Goal: Transaction & Acquisition: Purchase product/service

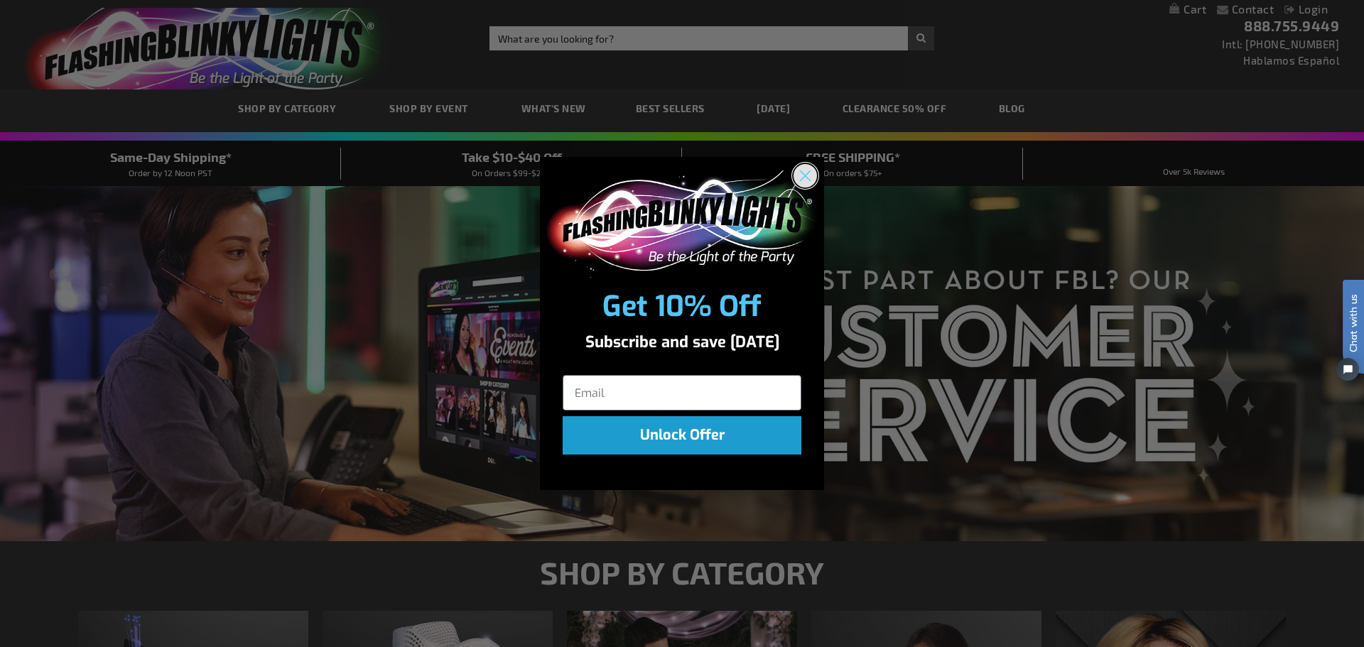
click at [804, 178] on icon "Close dialog" at bounding box center [806, 176] width 10 height 10
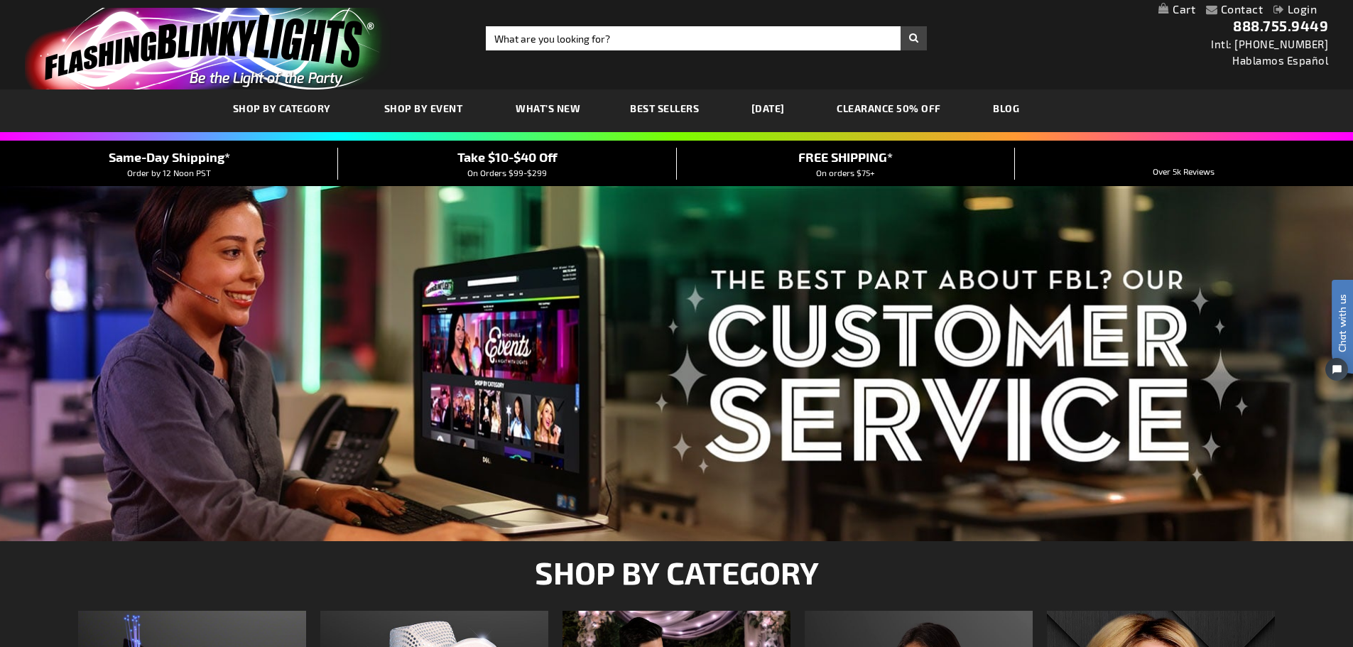
click at [914, 106] on link "CLEARANCE 50% OFF" at bounding box center [889, 109] width 126 height 48
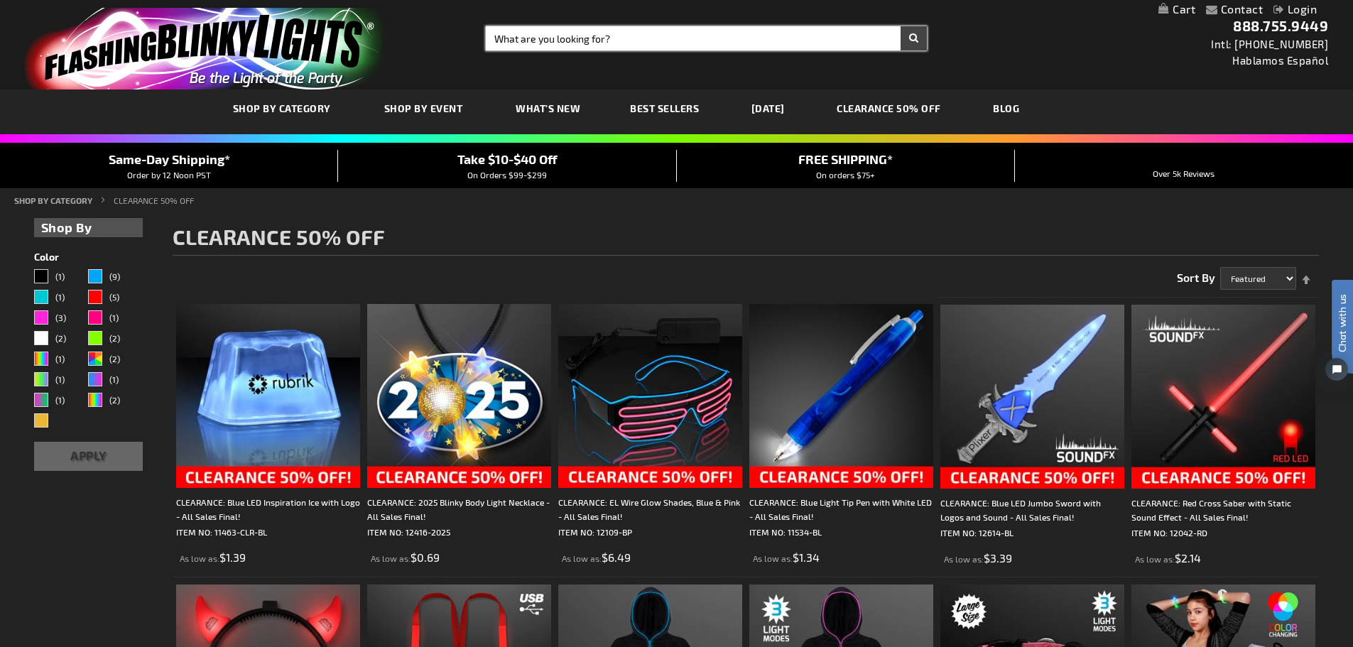
click at [585, 36] on input "Search" at bounding box center [706, 38] width 441 height 24
type input "red white blue"
click at [901, 26] on button "Search" at bounding box center [914, 38] width 26 height 24
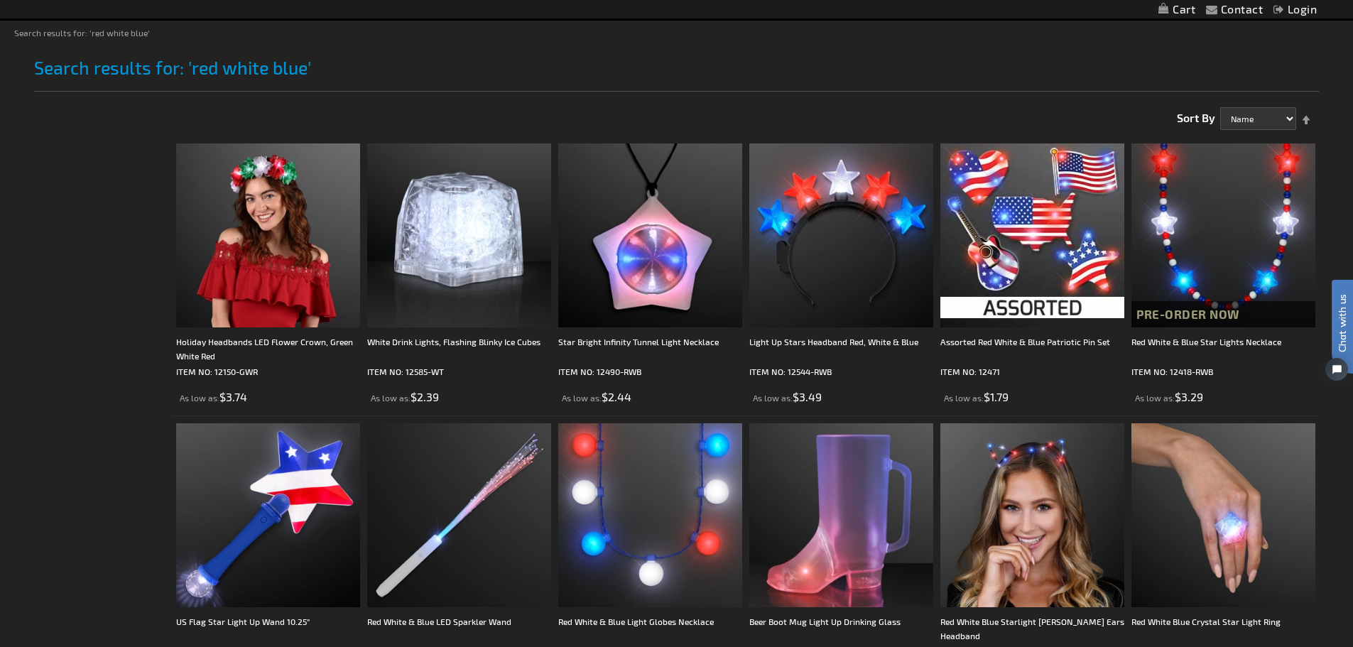
scroll to position [180, 0]
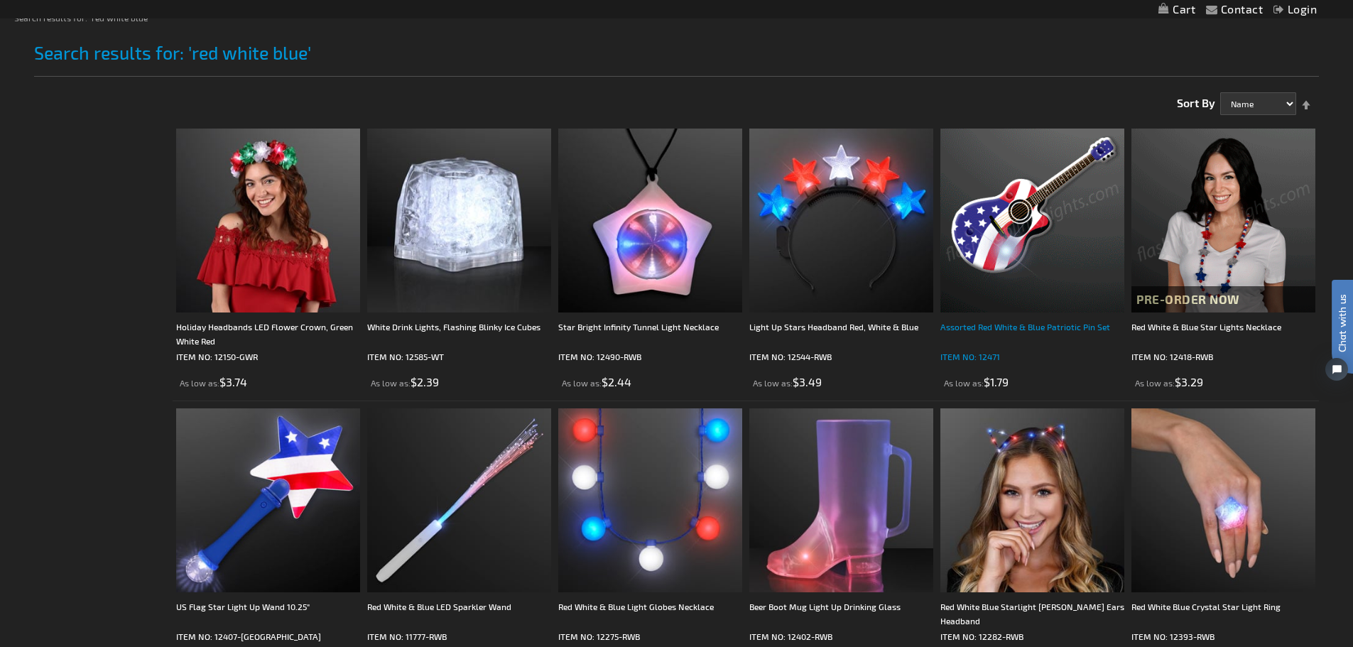
click at [1054, 327] on div "Assorted Red White & Blue Patriotic Pin Set" at bounding box center [1033, 334] width 184 height 28
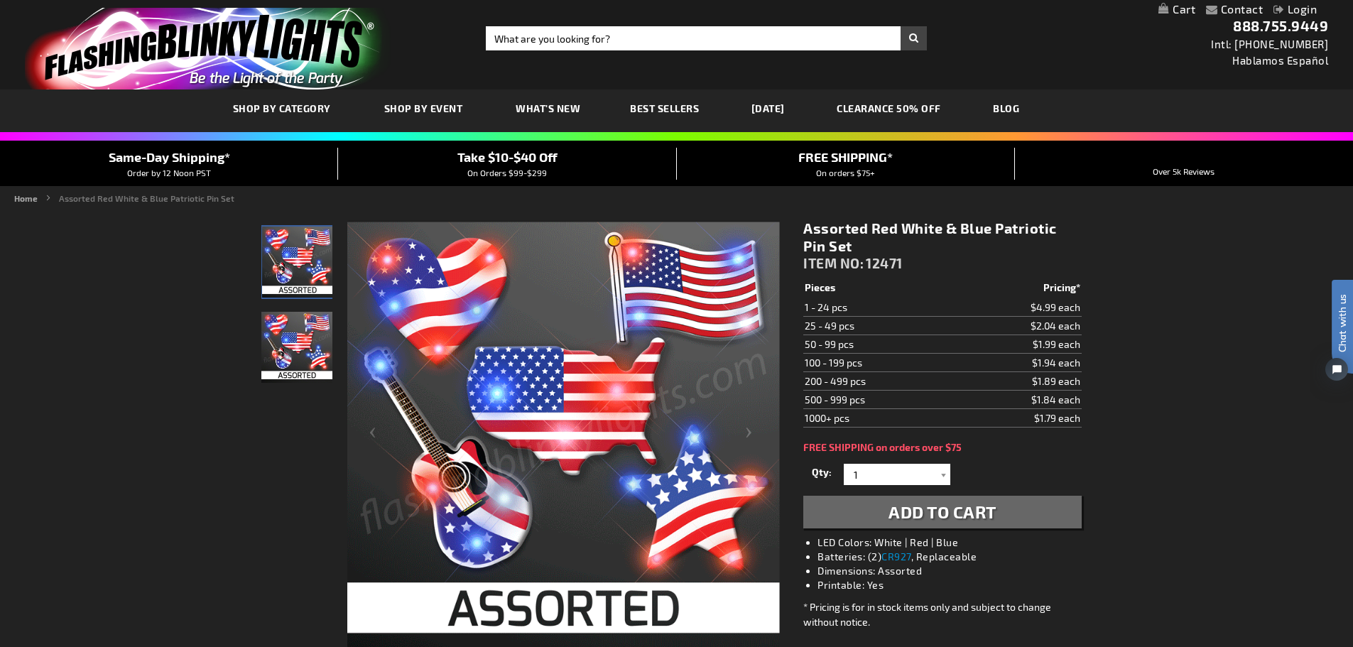
click at [310, 352] on img "Light Up 4th of July LED Pin Set" at bounding box center [296, 347] width 71 height 71
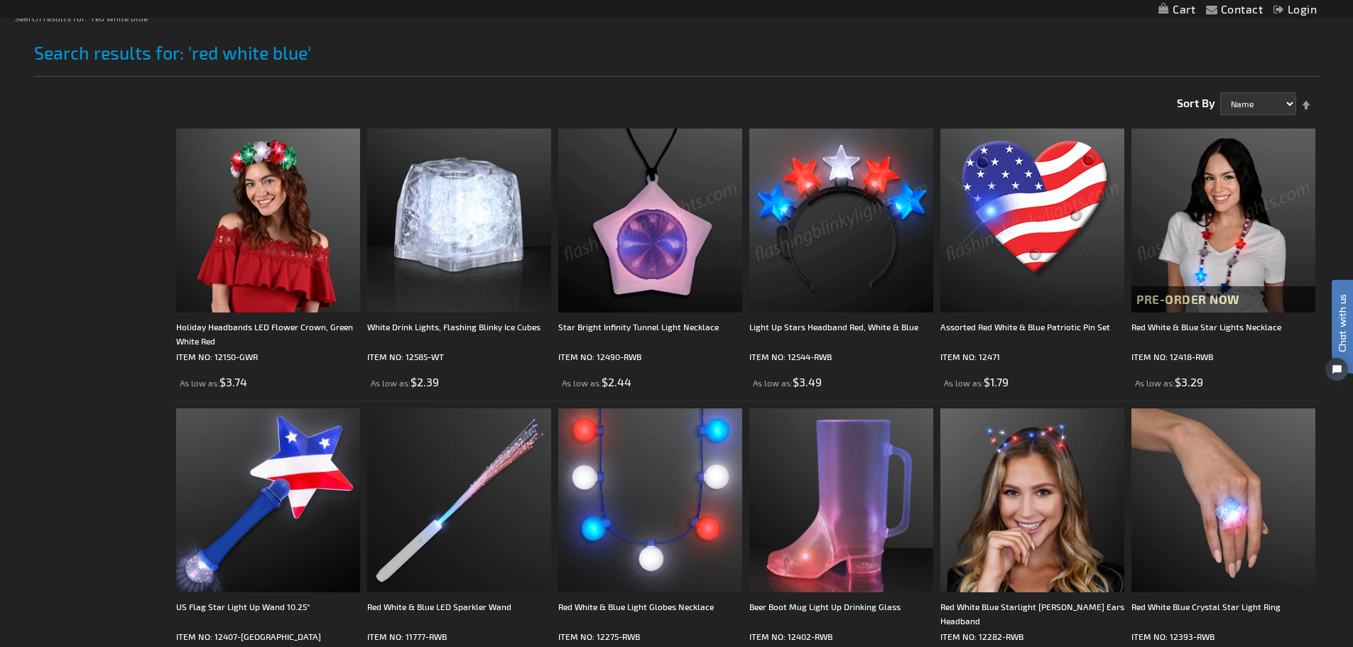
scroll to position [306, 0]
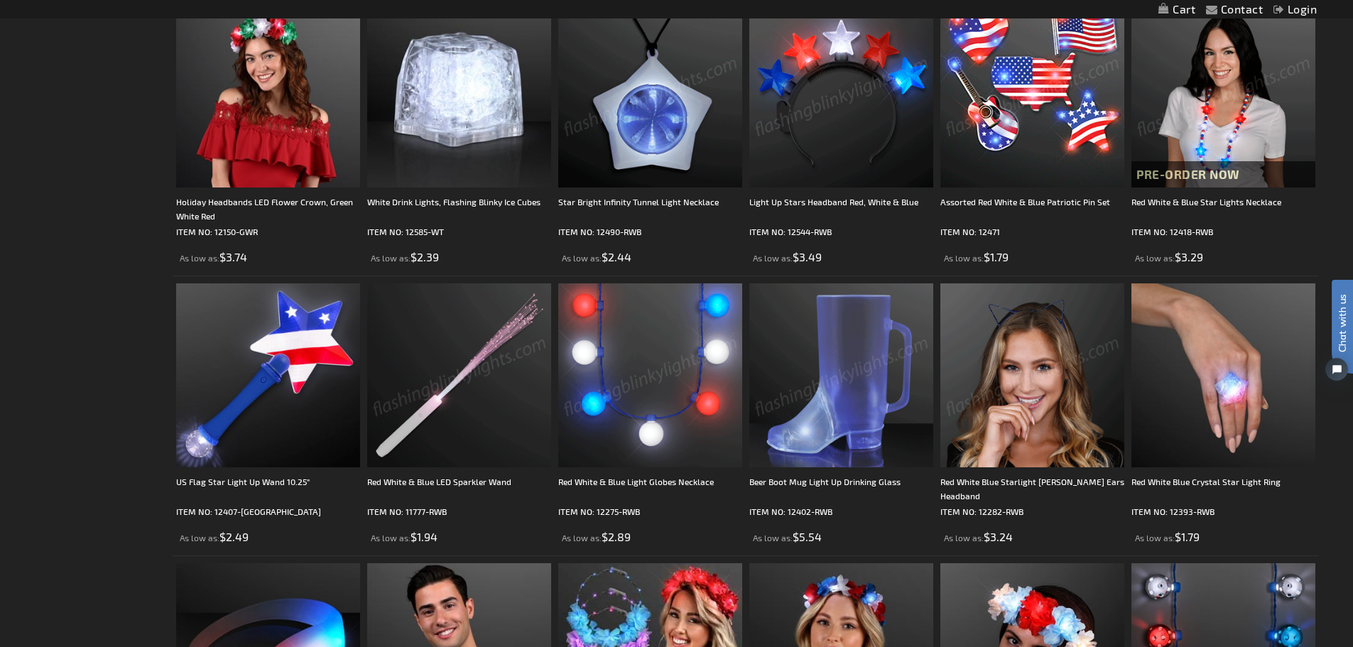
click at [453, 401] on img at bounding box center [459, 375] width 184 height 184
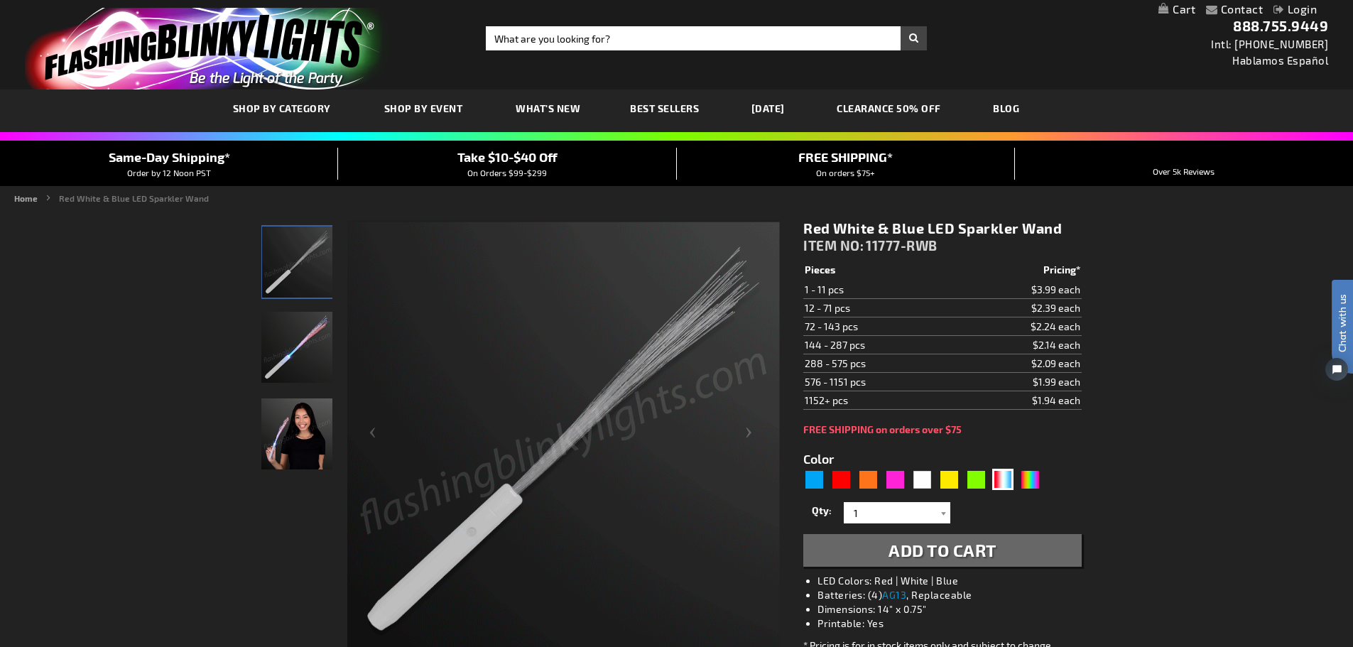
click at [304, 433] on img "Woman displaying Red White & Blue Light Up Fiber Optic Toy Wand" at bounding box center [296, 434] width 71 height 71
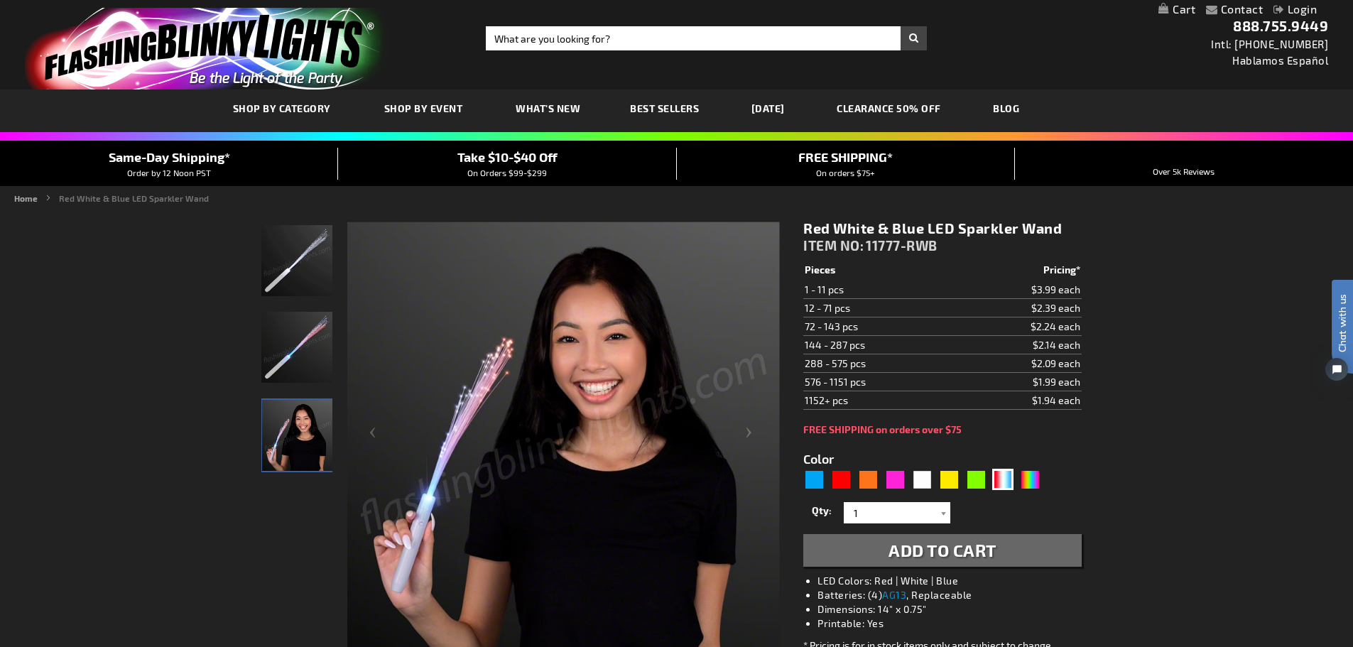
click at [288, 347] on img "Red White & Blue Light Up Fiber Optic Toy Wand" at bounding box center [296, 347] width 71 height 71
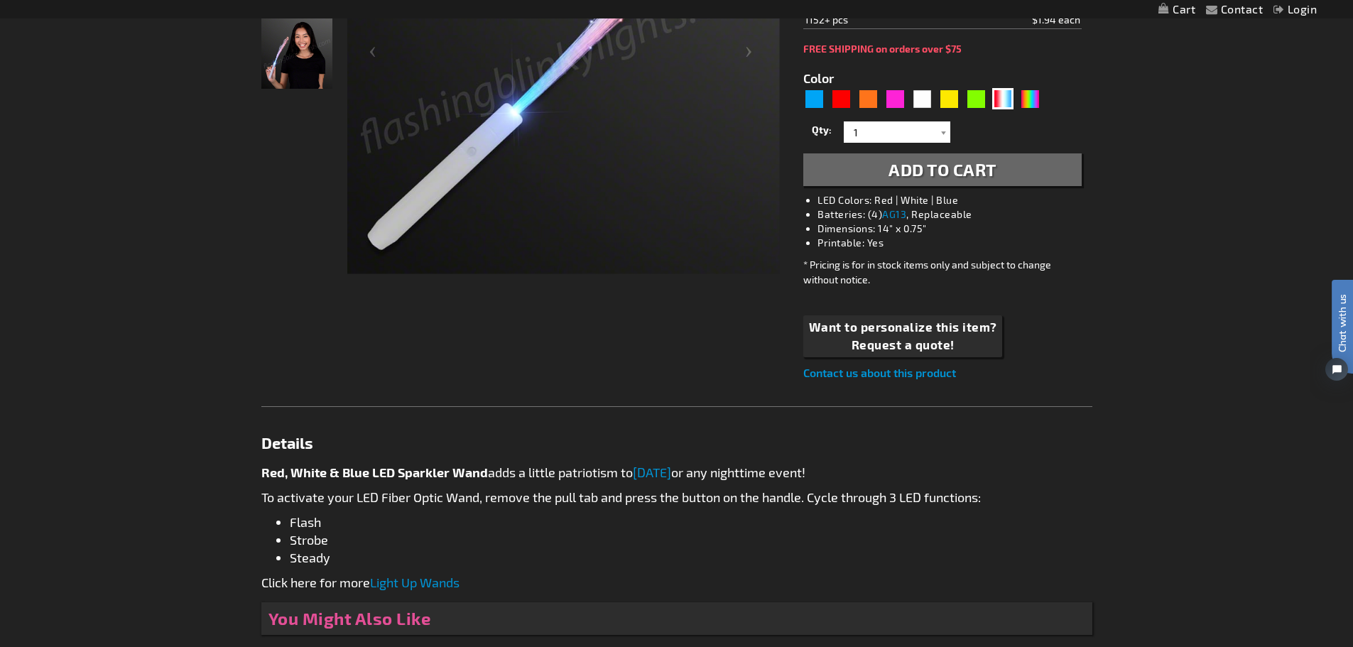
scroll to position [356, 0]
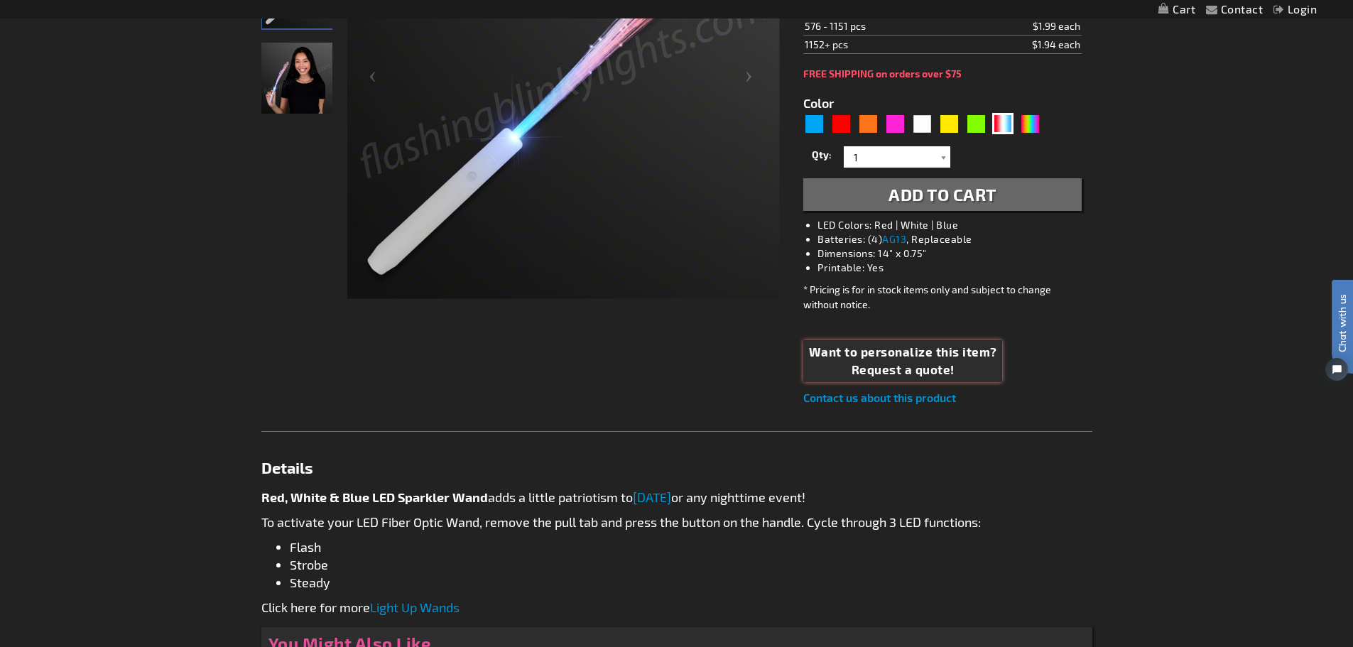
click at [912, 357] on span "Want to personalize this item?" at bounding box center [903, 352] width 188 height 18
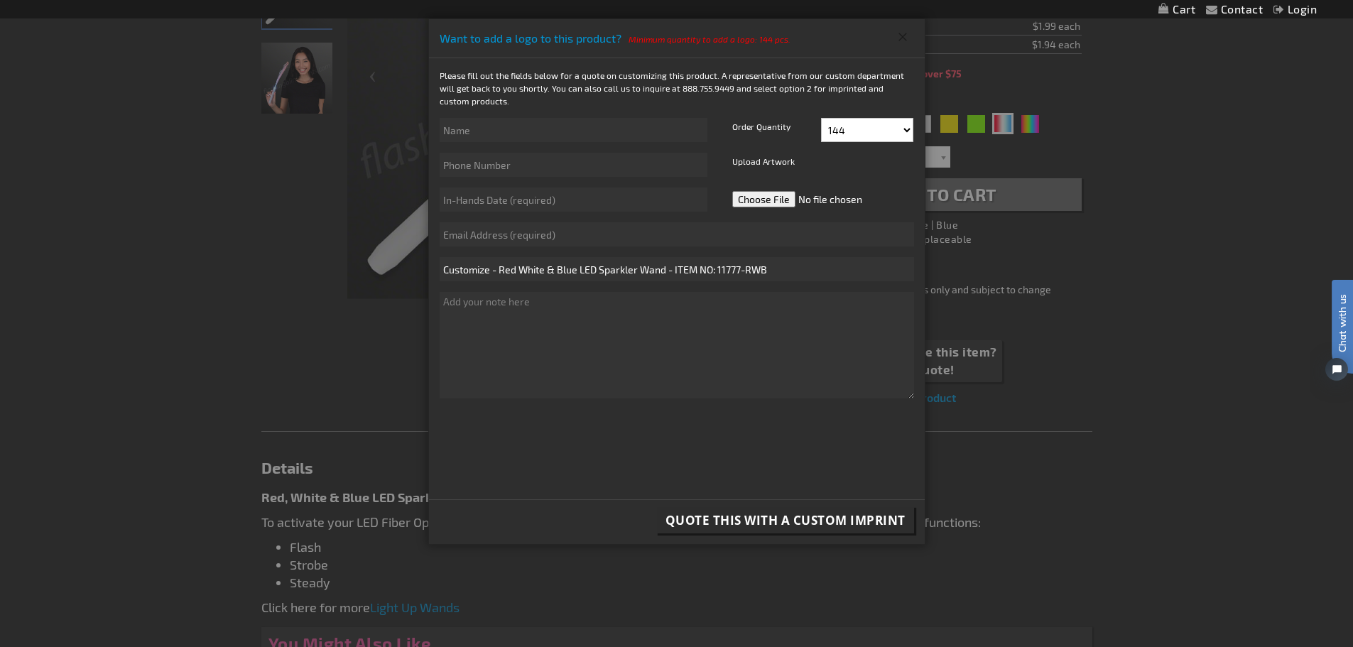
click at [902, 36] on button "Close" at bounding box center [903, 37] width 23 height 23
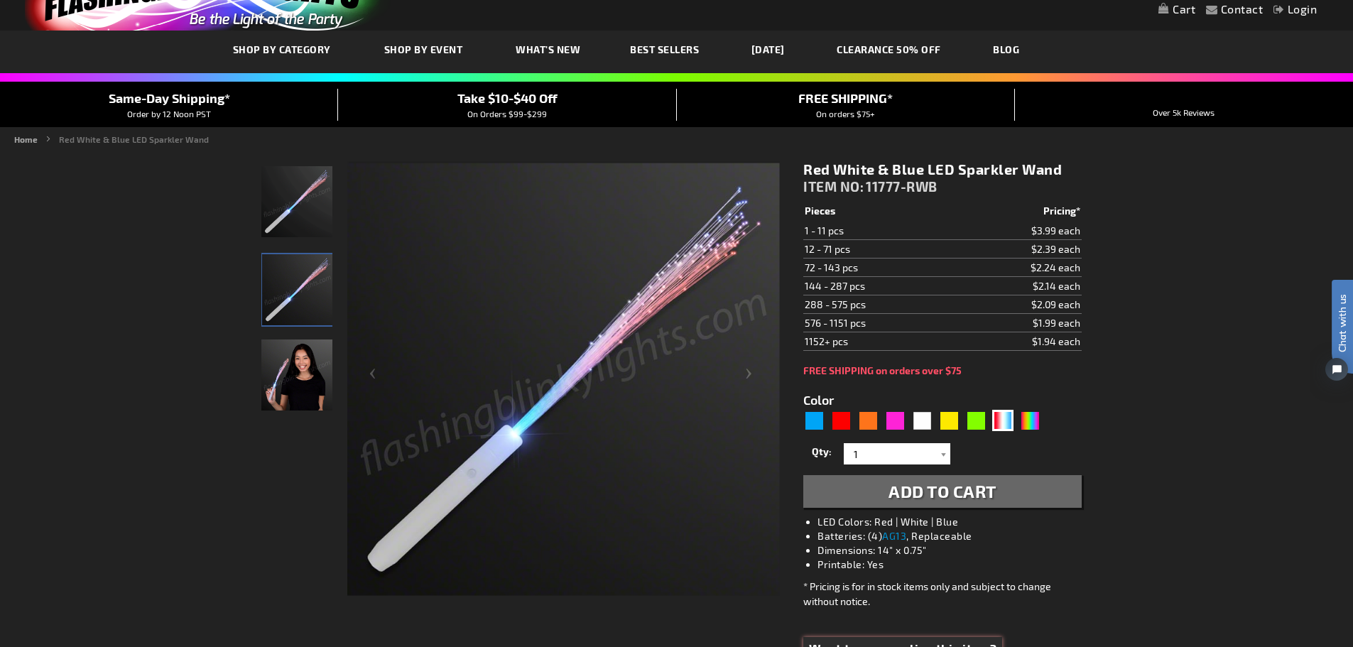
scroll to position [48, 0]
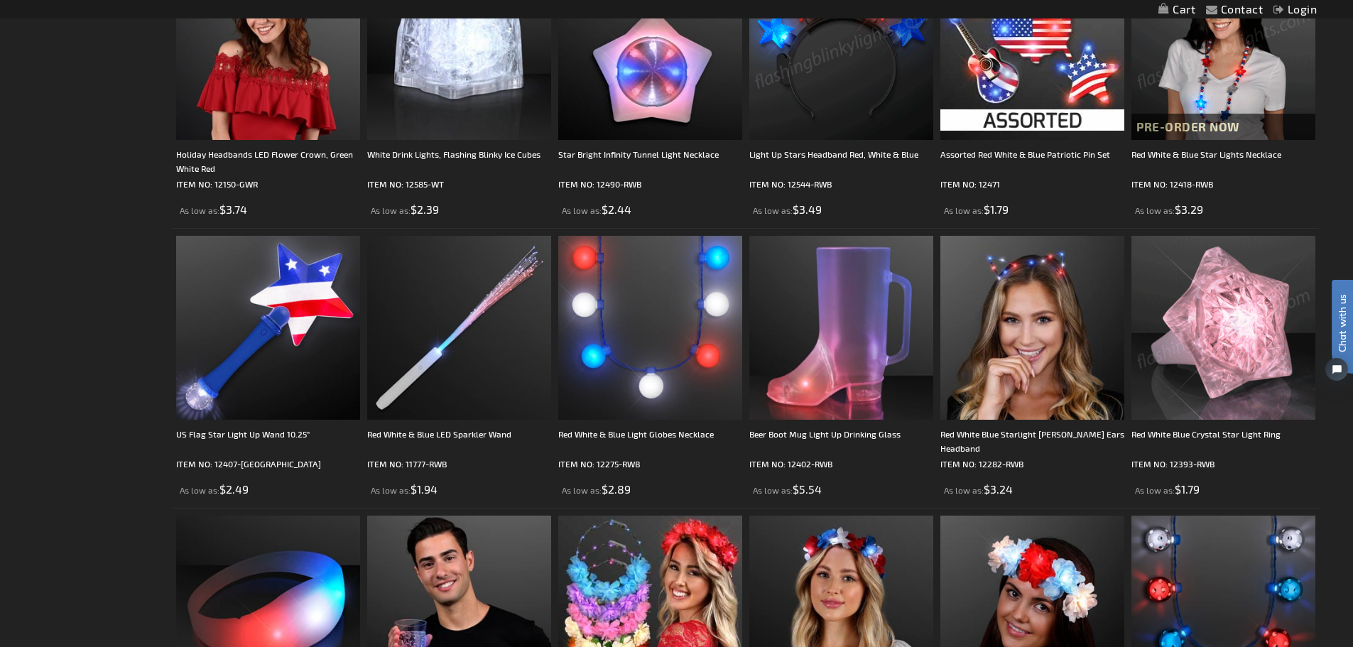
scroll to position [228, 0]
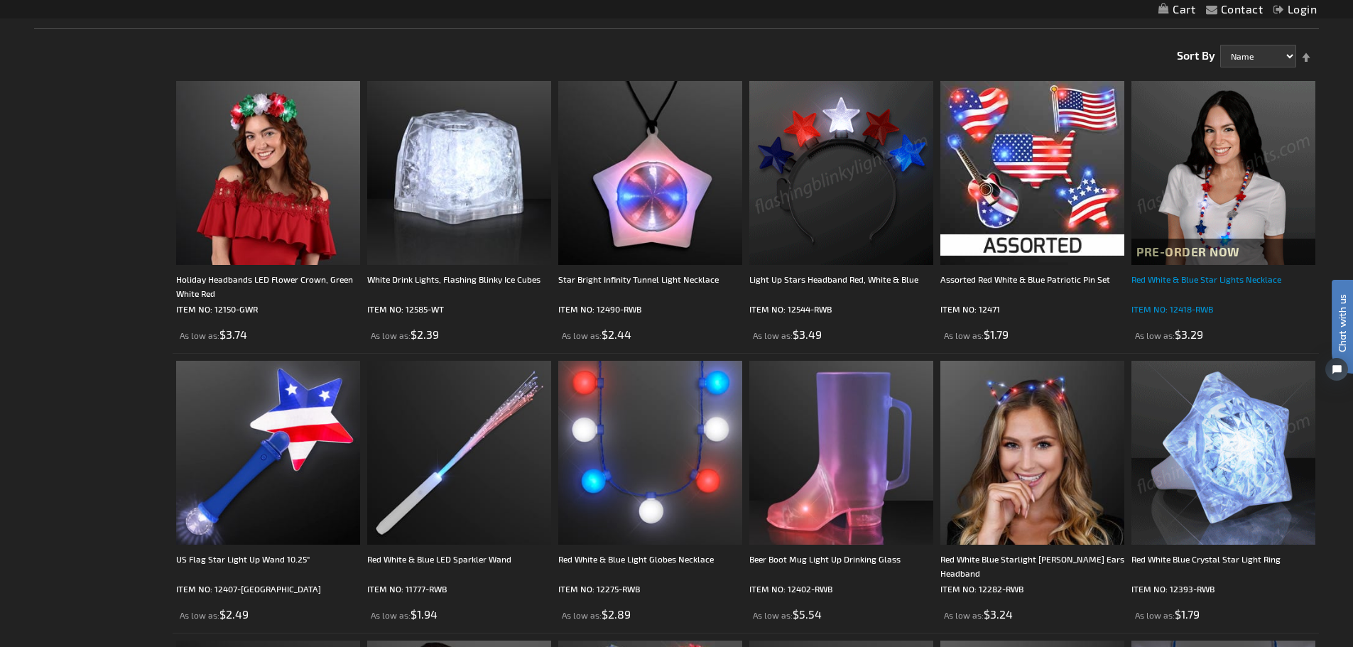
click at [1231, 280] on div "Red White & Blue Star Lights Necklace" at bounding box center [1224, 286] width 184 height 28
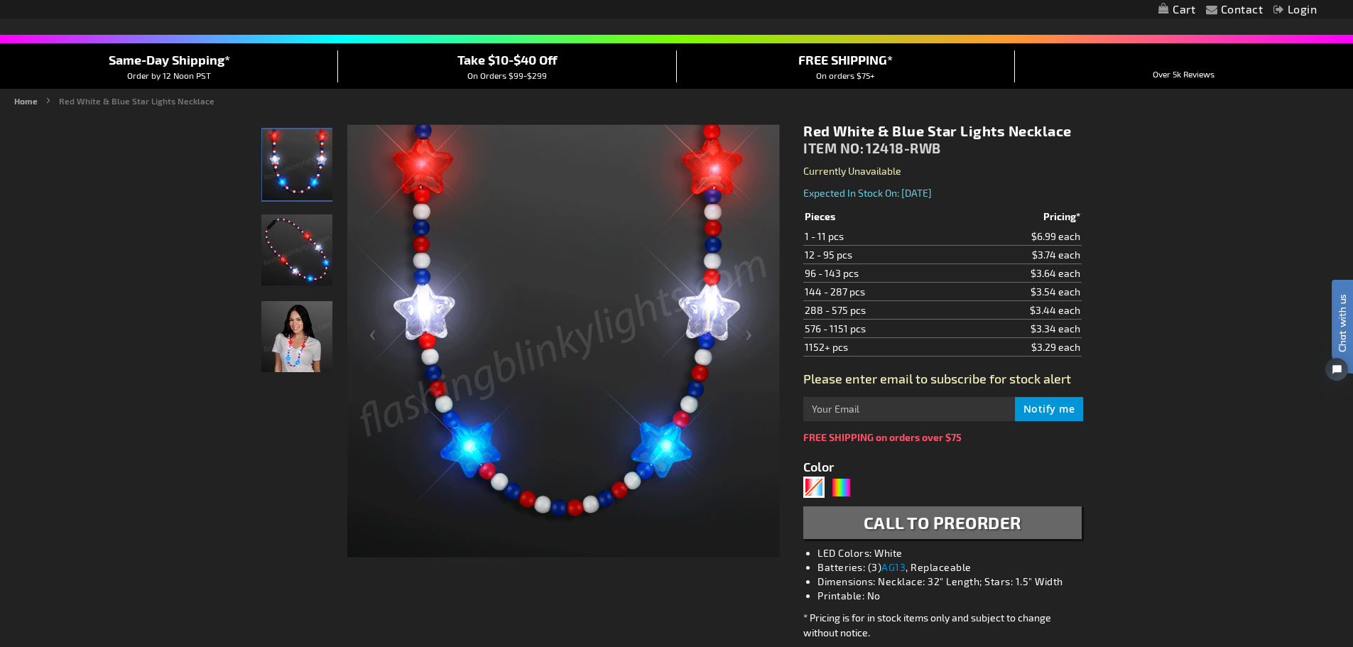
scroll to position [124, 0]
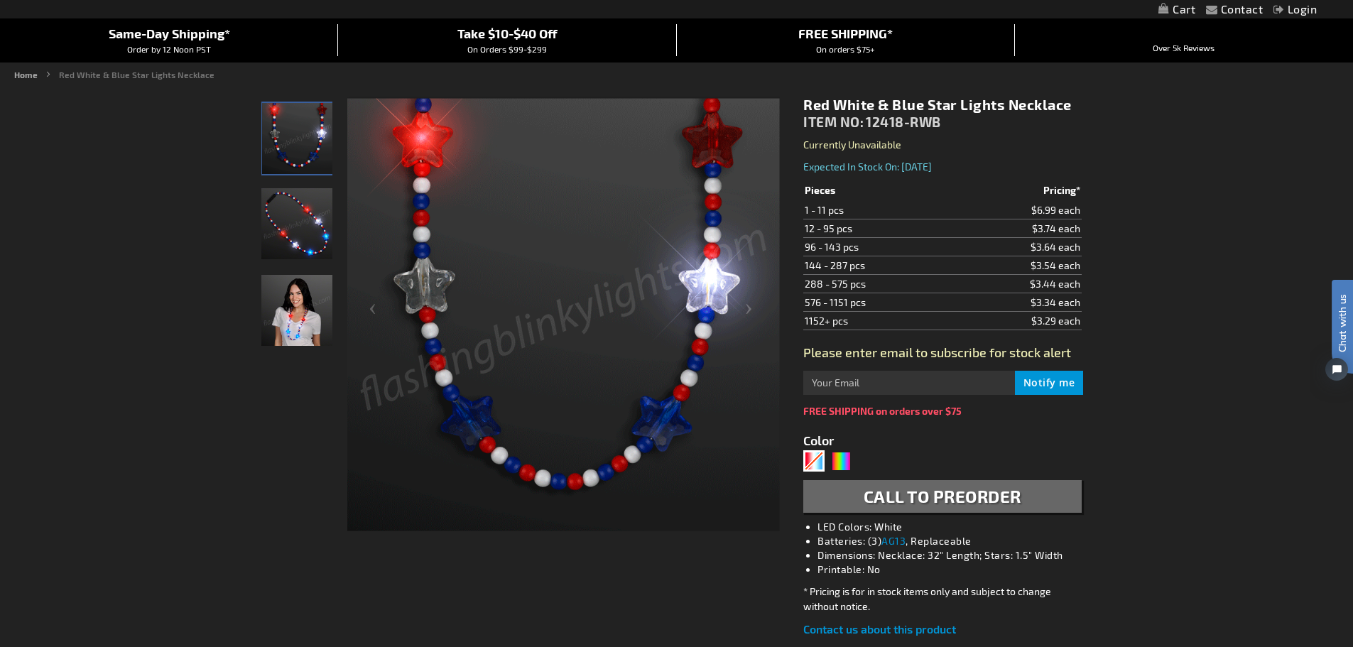
drag, startPoint x: 1356, startPoint y: 152, endPoint x: 1357, endPoint y: 196, distance: 44.1
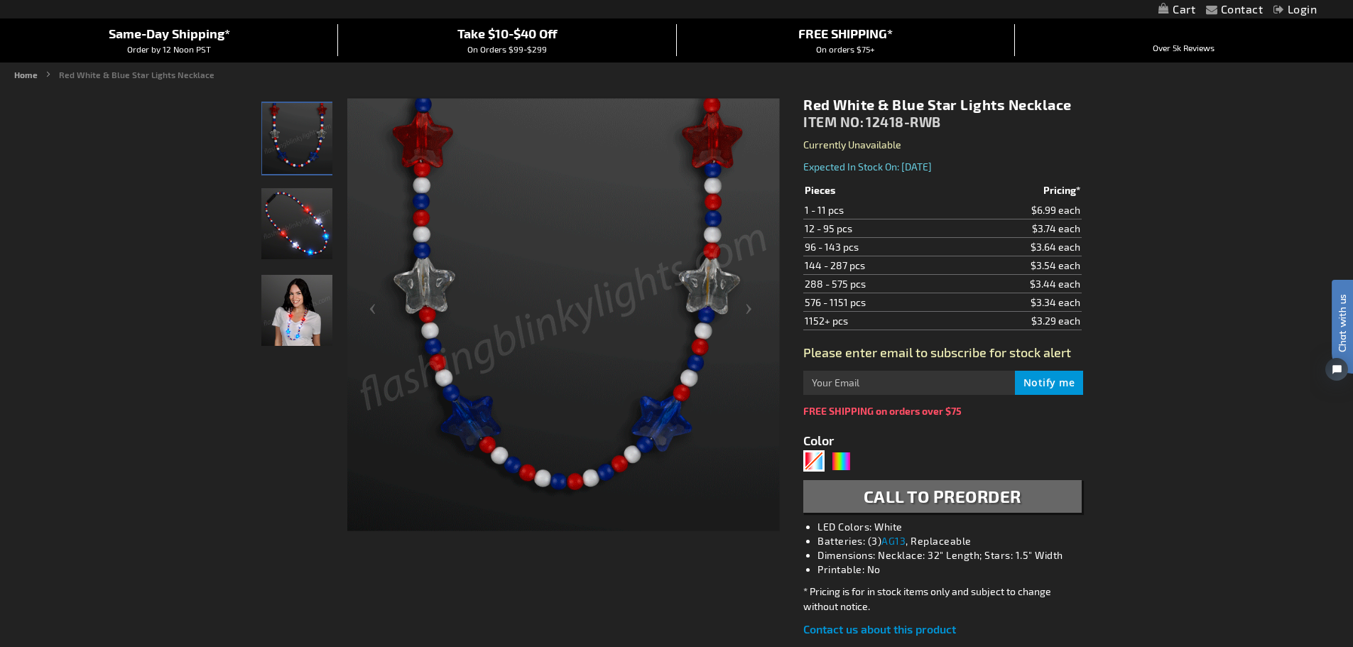
click at [811, 465] on div "RWB" at bounding box center [814, 460] width 21 height 21
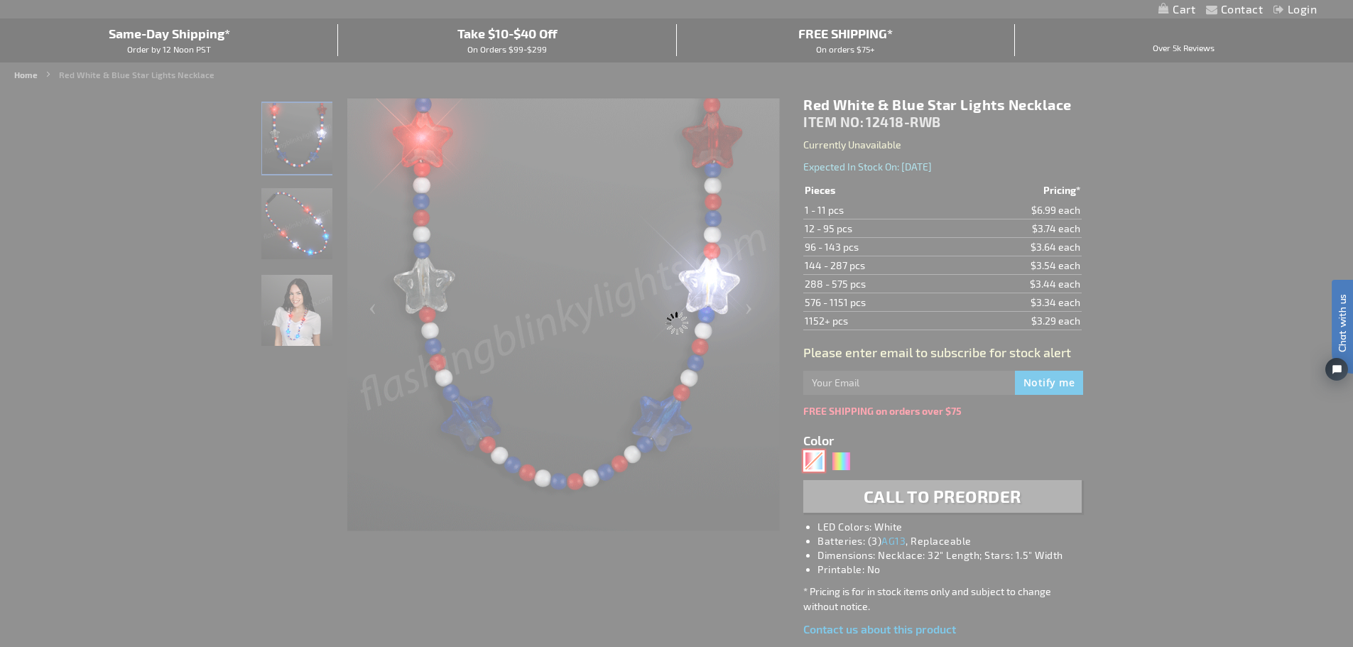
type input "Customize - Red White &amp; Blue Star Lights Necklace - ITEM NO: 12418-RWB"
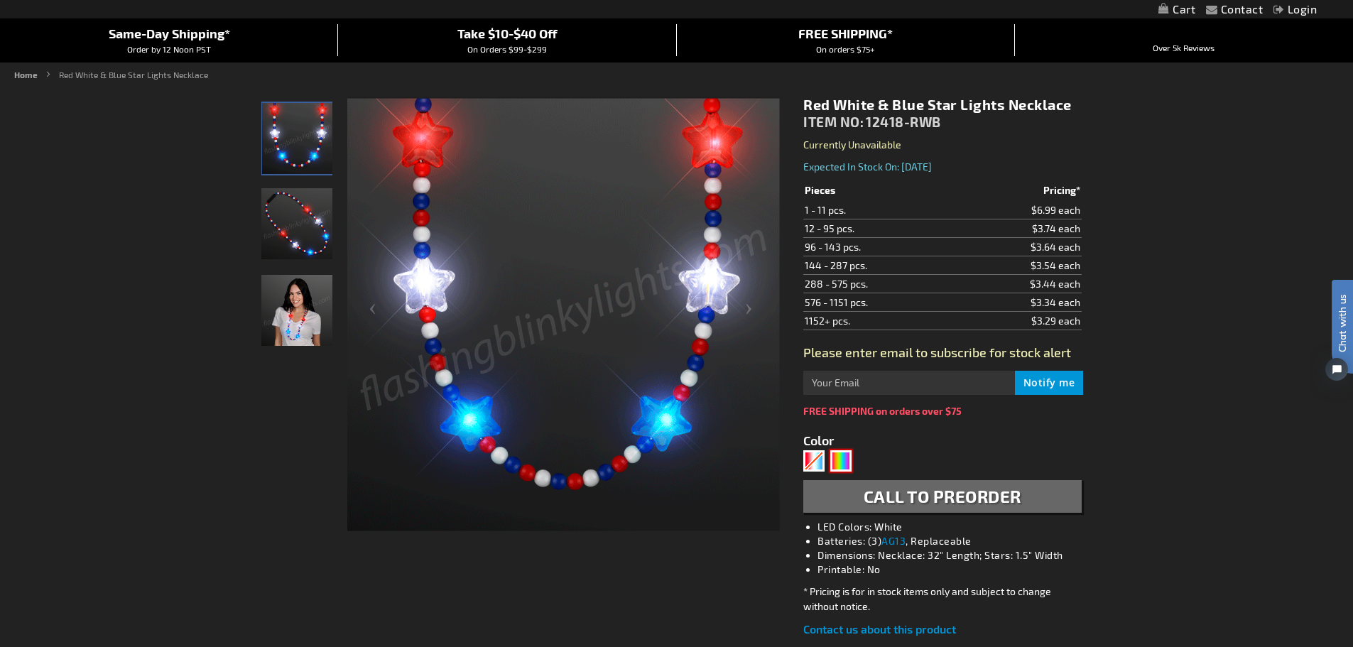
click at [839, 465] on div "Multicolor" at bounding box center [841, 460] width 21 height 21
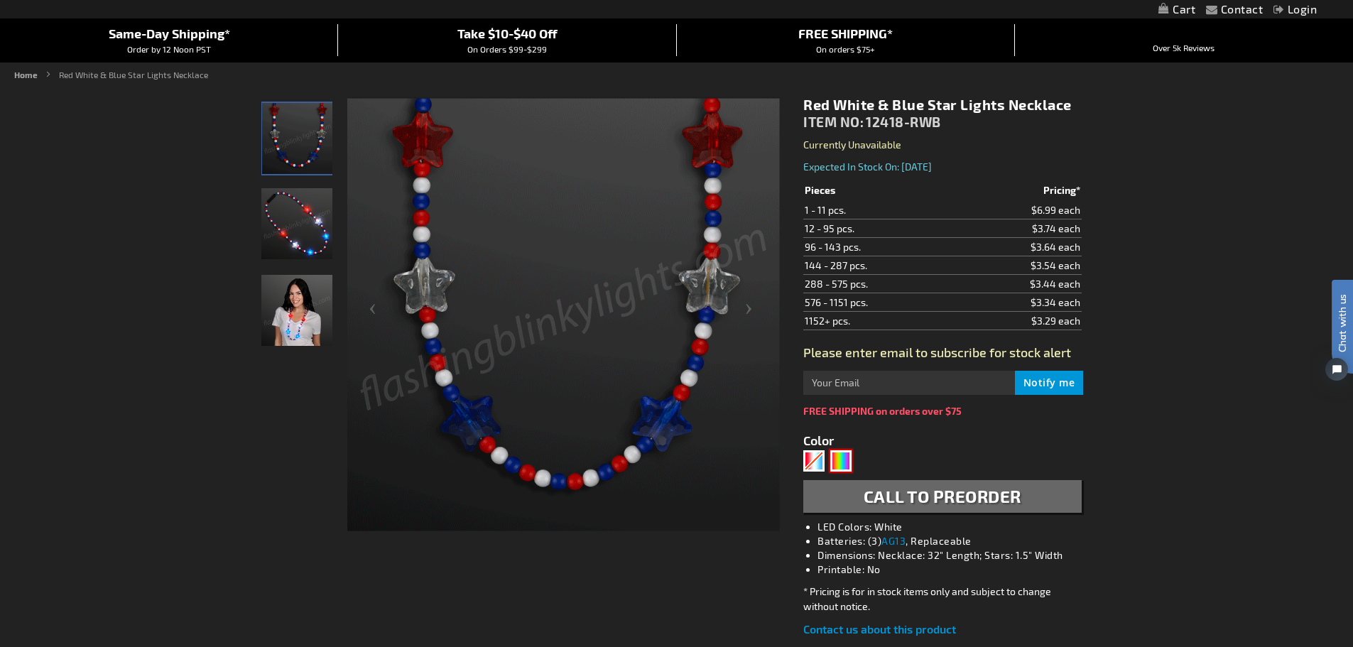
type input "5659"
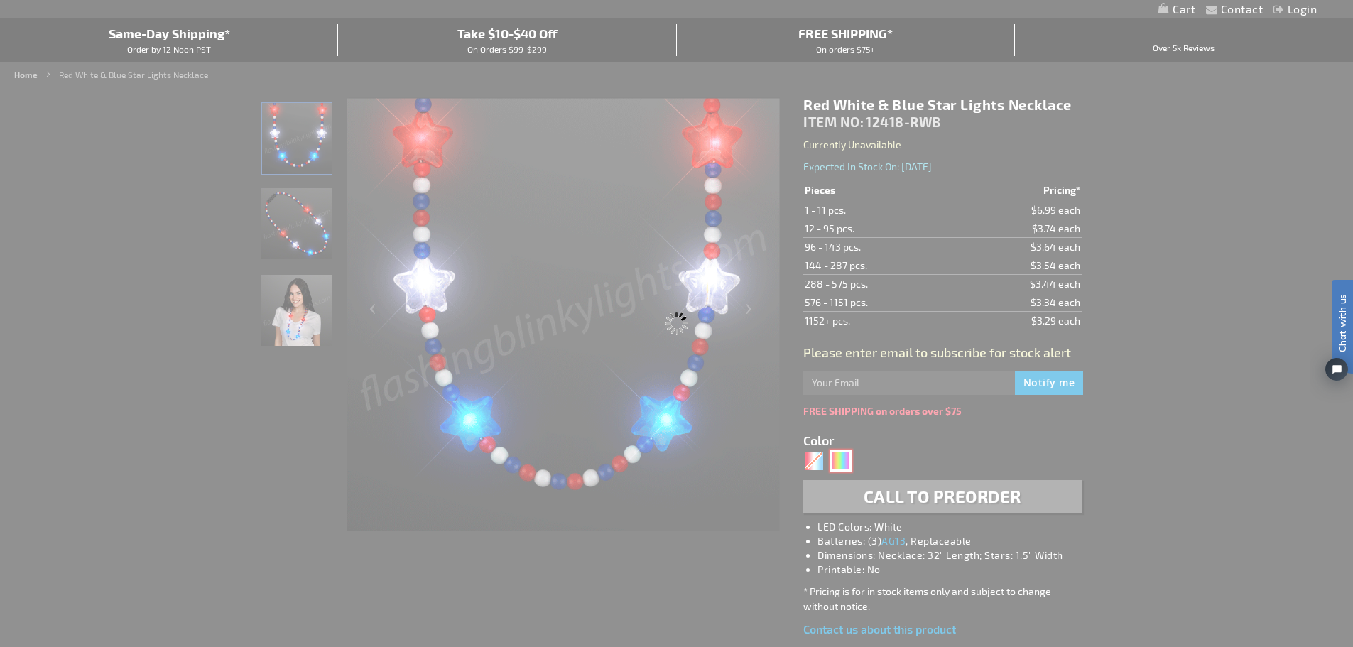
type input "12418-RNBW"
type input "Customize - Rainbow Light Up Star Beads - ITEM NO: 12418-RNBW"
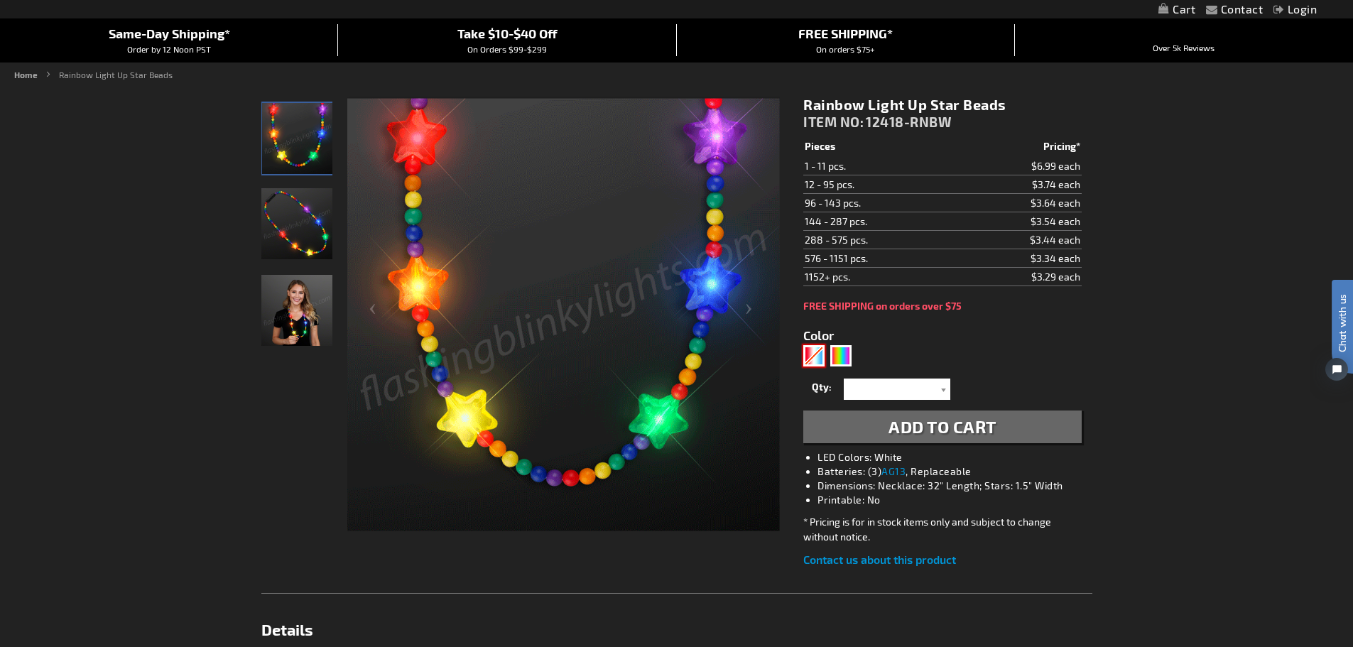
click at [811, 358] on div "RWB" at bounding box center [814, 355] width 21 height 21
type input "5643"
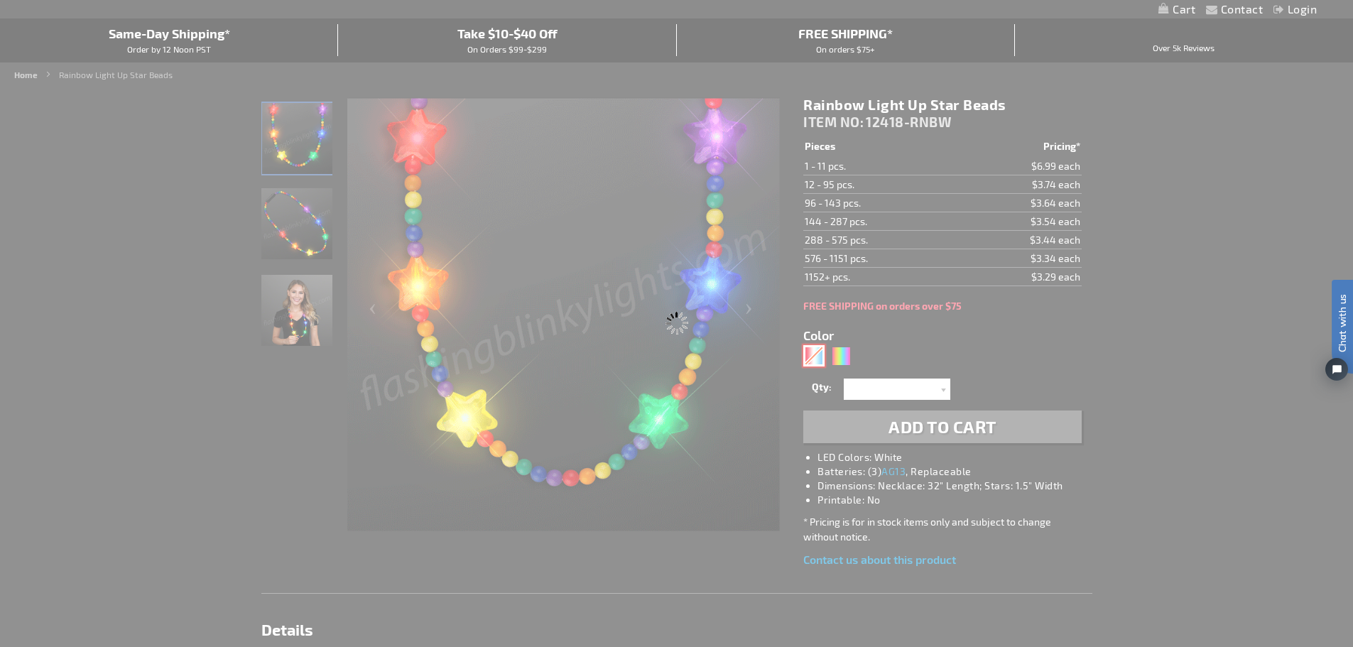
type input "12418-RWB"
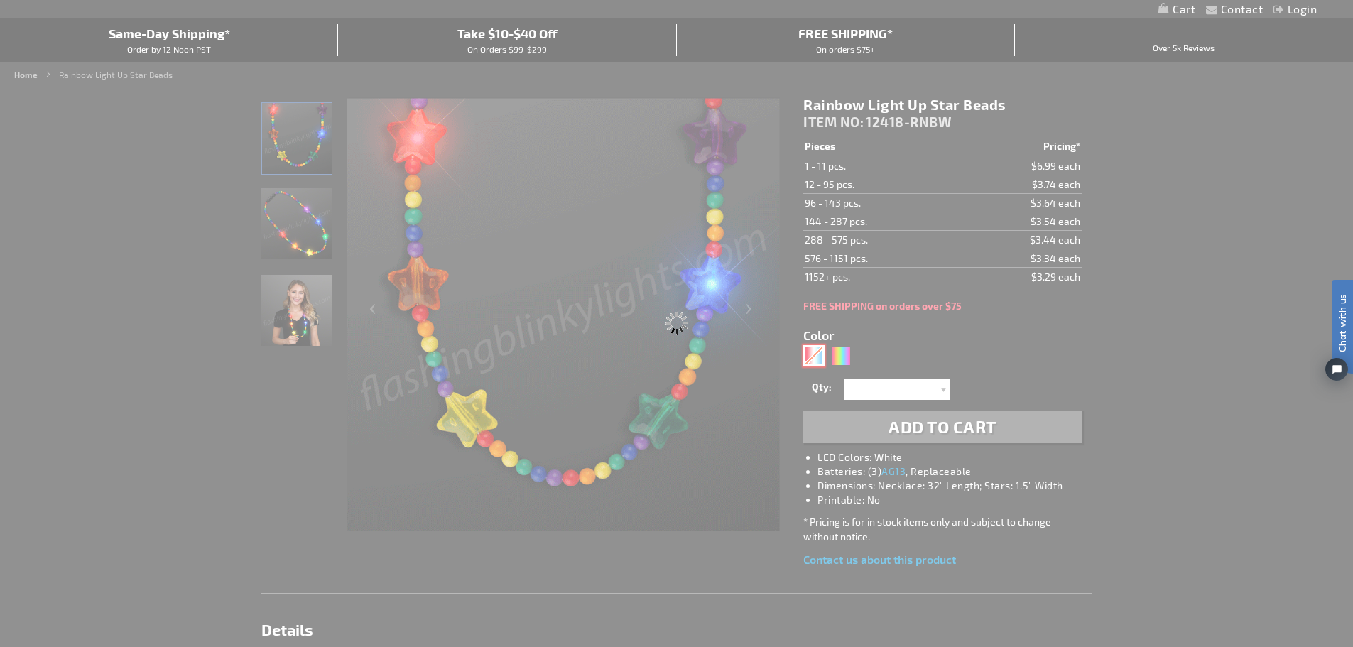
type input "Customize - Red White &amp; Blue Star Lights Necklace - ITEM NO: 12418-RWB"
